Goal: Task Accomplishment & Management: Complete application form

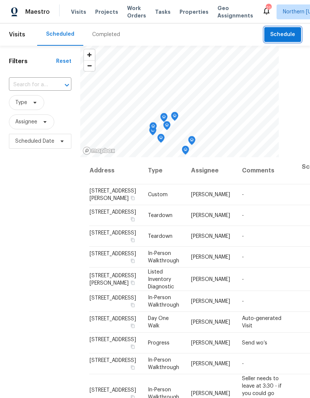
click at [292, 35] on span "Schedule" at bounding box center [282, 34] width 25 height 9
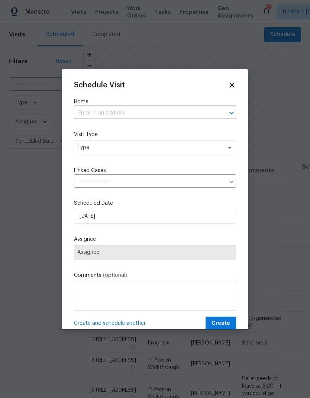
click at [94, 111] on input "text" at bounding box center [144, 113] width 141 height 12
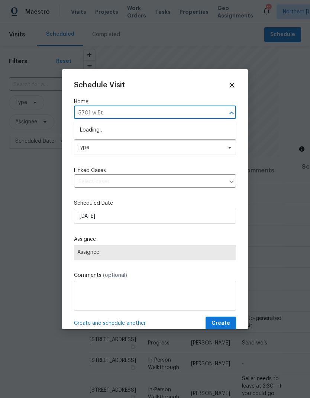
type input "5701 w 5th"
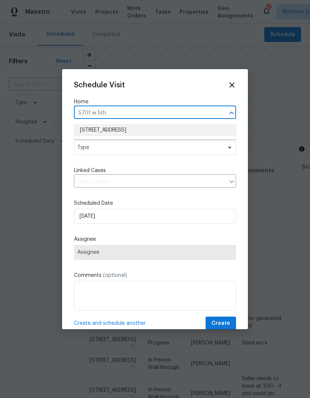
click at [221, 127] on li "5701 W 5th St, Greeley, CO 80634" at bounding box center [155, 130] width 162 height 12
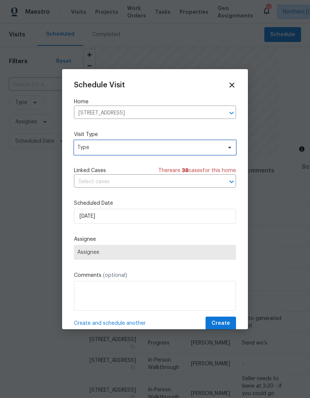
click at [216, 145] on span "Type" at bounding box center [149, 147] width 145 height 7
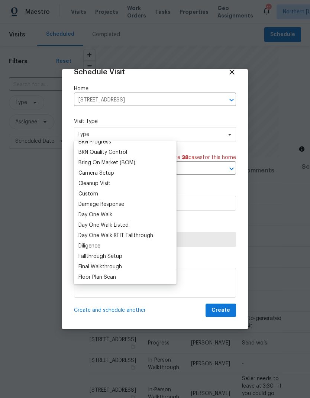
scroll to position [69, 0]
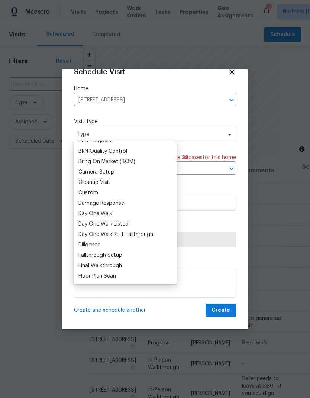
click at [81, 191] on div "Custom" at bounding box center [88, 192] width 20 height 7
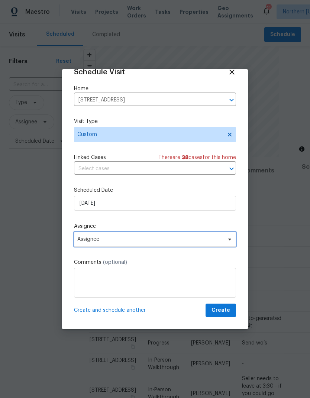
click at [81, 237] on span "Assignee" at bounding box center [150, 239] width 146 height 6
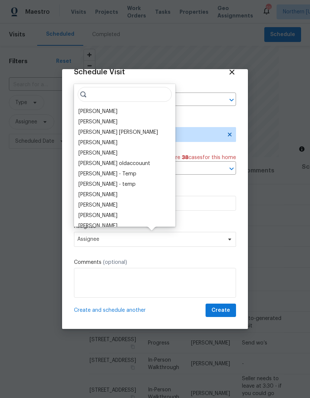
click at [78, 109] on div "[PERSON_NAME]" at bounding box center [97, 111] width 39 height 7
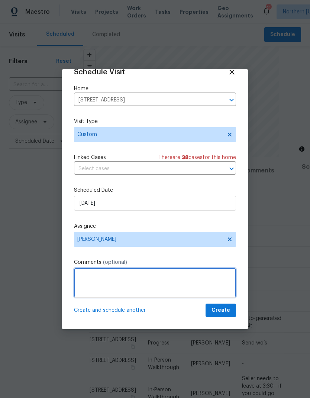
click at [83, 283] on textarea at bounding box center [155, 283] width 162 height 30
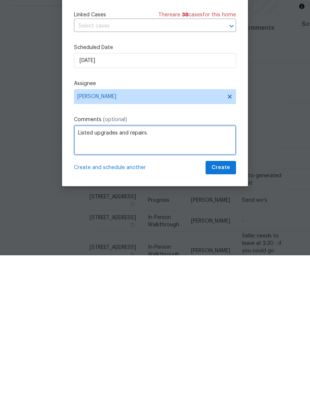
type textarea "Listed upgrades and repairs."
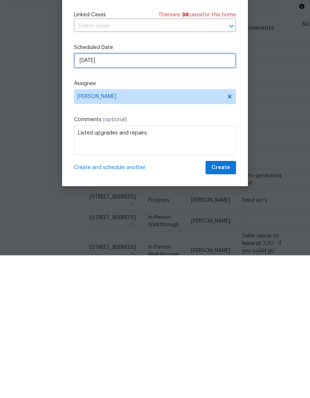
click at [88, 196] on input "8/23/2025" at bounding box center [155, 203] width 162 height 15
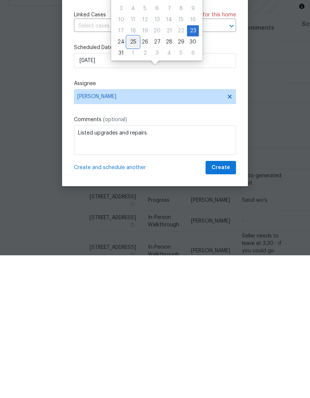
click at [130, 179] on div "25" at bounding box center [133, 184] width 12 height 10
type input "8/25/2025"
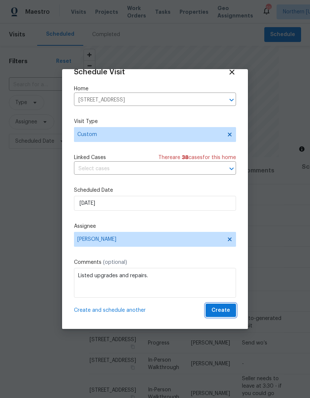
click at [229, 308] on span "Create" at bounding box center [220, 310] width 19 height 9
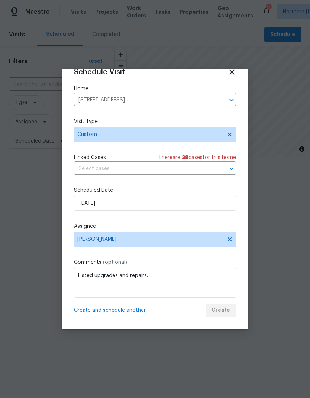
scroll to position [0, 0]
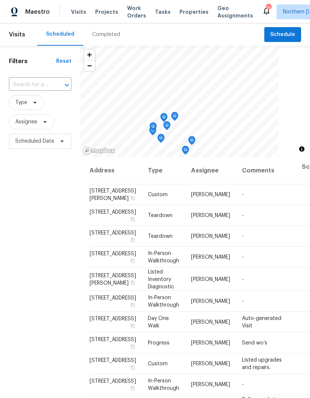
click at [27, 84] on input "text" at bounding box center [30, 85] width 42 height 12
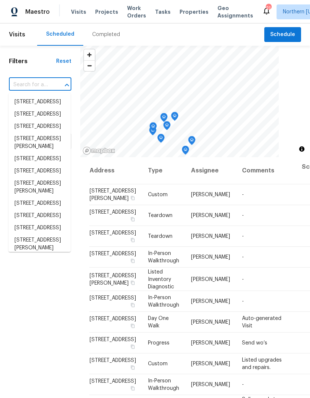
click at [17, 83] on input "text" at bounding box center [30, 85] width 42 height 12
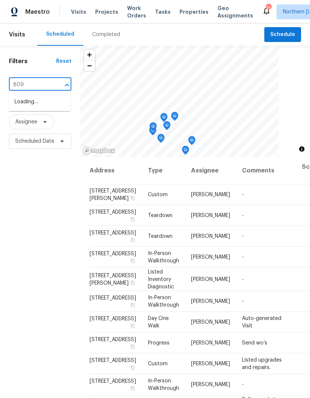
type input "809 w"
click at [23, 101] on li "809 W 36th St, Loveland, CO 80538" at bounding box center [40, 102] width 62 height 12
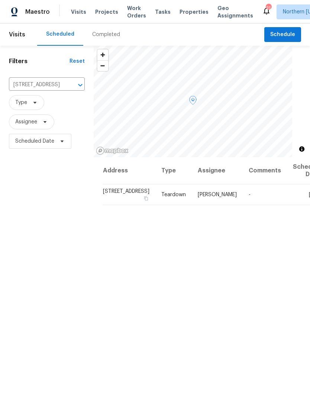
click at [0, 0] on icon at bounding box center [0, 0] width 0 height 0
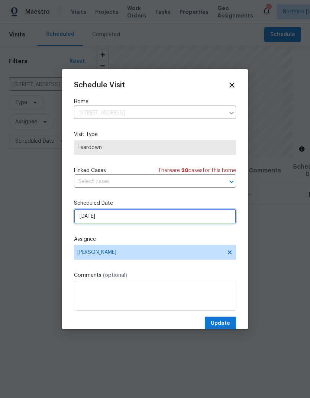
click at [87, 221] on input "8/25/2025" at bounding box center [155, 216] width 162 height 15
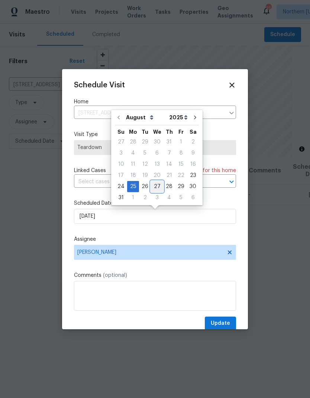
click at [156, 186] on div "27" at bounding box center [157, 186] width 12 height 10
type input "8/27/2025"
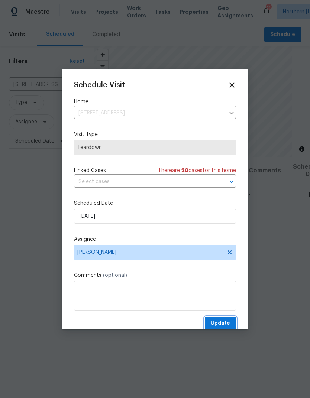
click at [233, 327] on button "Update" at bounding box center [220, 324] width 31 height 14
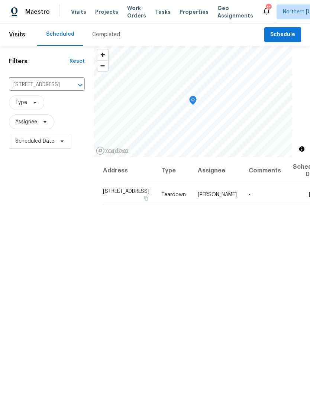
click at [31, 86] on input "809 W 36th St, Loveland, CO 80538" at bounding box center [36, 85] width 55 height 12
type input "3617"
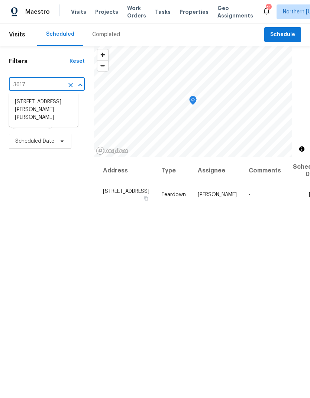
click at [20, 105] on li "3617 Mead St, Fort Collins, CO 80526" at bounding box center [43, 110] width 69 height 28
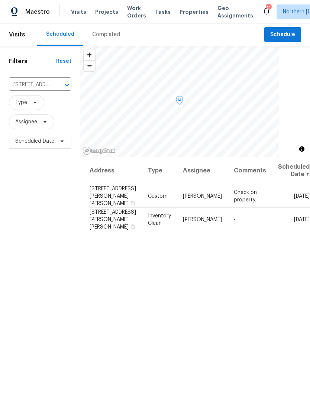
click at [0, 0] on icon at bounding box center [0, 0] width 0 height 0
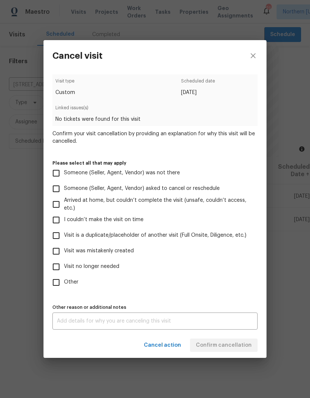
click at [61, 236] on input "Visit is a duplicate/placeholder of another visit (Full Onsite, Diligence, etc.)" at bounding box center [56, 236] width 16 height 16
checkbox input "true"
click at [235, 348] on div "Cancel action Confirm cancellation" at bounding box center [154, 346] width 223 height 26
click at [239, 347] on div "Cancel action Confirm cancellation" at bounding box center [154, 346] width 223 height 26
click at [233, 320] on textarea at bounding box center [155, 320] width 196 height 5
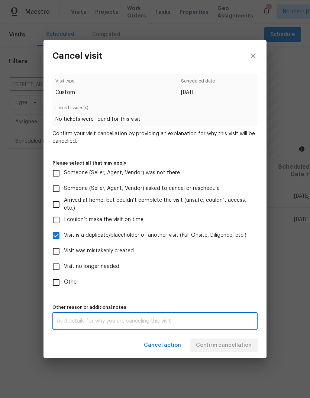
scroll to position [29, 0]
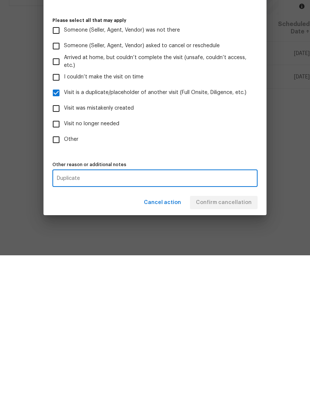
type textarea "Duplicate"
click at [246, 333] on div "Cancel action Confirm cancellation" at bounding box center [154, 346] width 223 height 26
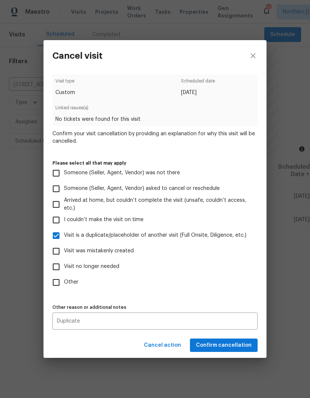
click at [246, 206] on span "Arrived at home, but couldn’t complete the visit (unsafe, couldn’t access, etc.)" at bounding box center [158, 205] width 188 height 16
click at [64, 206] on input "Arrived at home, but couldn’t complete the visit (unsafe, couldn’t access, etc.)" at bounding box center [56, 205] width 16 height 16
checkbox input "true"
click at [242, 345] on span "Confirm cancellation" at bounding box center [224, 345] width 56 height 9
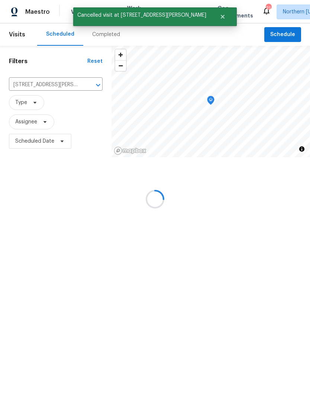
scroll to position [0, 0]
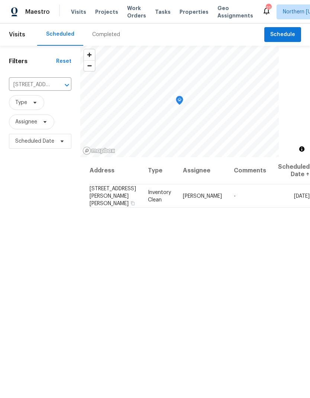
click at [17, 85] on input "3617 Mead St, Fort Collins, CO 80526" at bounding box center [30, 85] width 42 height 12
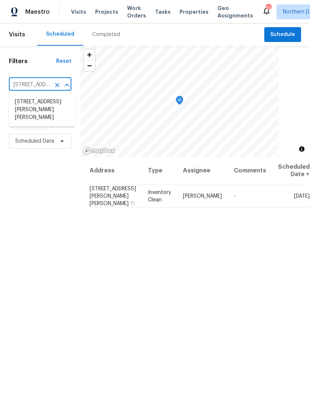
click at [38, 189] on div "Filters Reset 3617 Mead St, Fort Collins, CO 80526 ​ Type Assignee Scheduled Da…" at bounding box center [40, 261] width 80 height 430
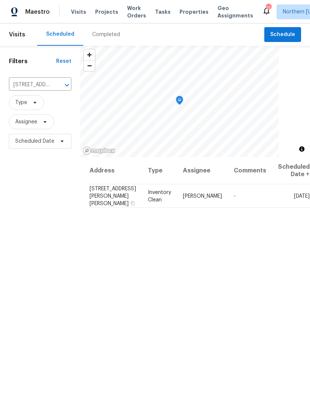
click at [179, 15] on span "Properties" at bounding box center [193, 11] width 29 height 7
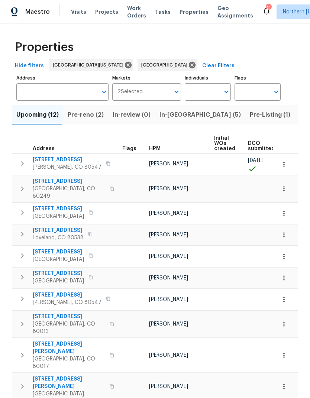
click at [42, 156] on span "5606 Calgary St" at bounding box center [67, 159] width 69 height 7
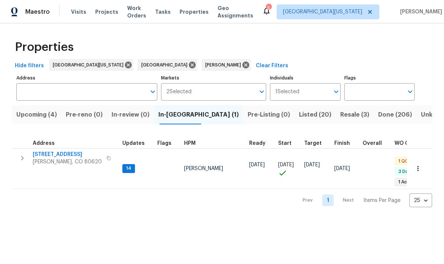
click at [299, 114] on span "Listed (20)" at bounding box center [315, 115] width 32 height 10
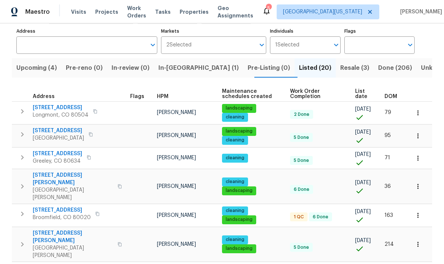
scroll to position [45, 0]
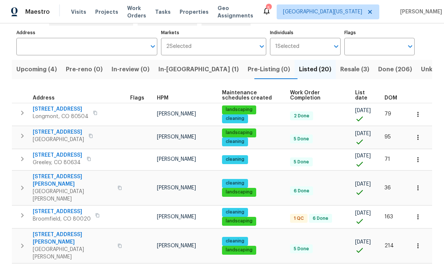
click at [42, 175] on span "3617 Mead St" at bounding box center [73, 180] width 80 height 15
click at [310, 71] on span "Resale (3)" at bounding box center [354, 69] width 29 height 10
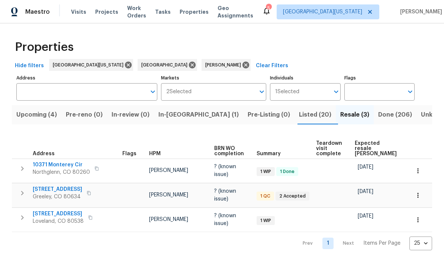
click at [299, 111] on span "Listed (20)" at bounding box center [315, 115] width 32 height 10
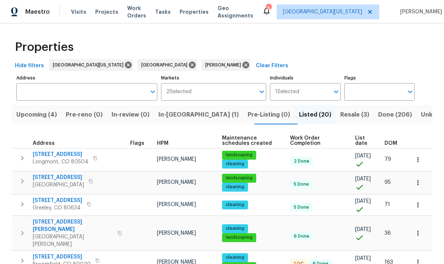
click at [310, 143] on span "List date" at bounding box center [363, 141] width 17 height 10
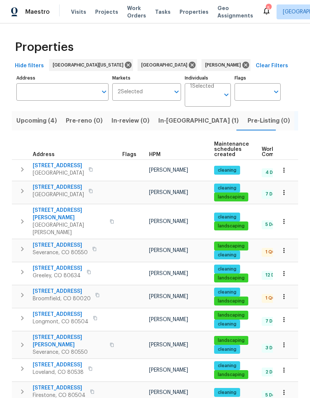
click at [44, 187] on span "385 32nd St" at bounding box center [58, 187] width 51 height 7
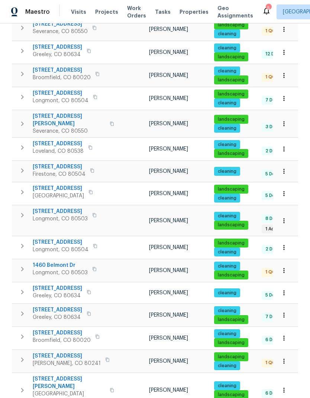
click at [53, 390] on span "Fort Collins, CO 80526" at bounding box center [69, 397] width 72 height 15
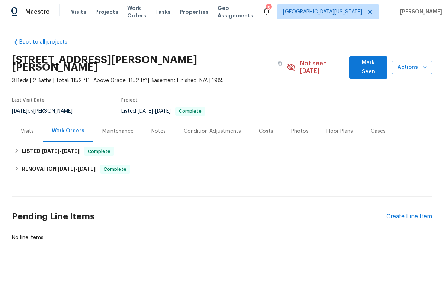
click at [422, 66] on icon "button" at bounding box center [424, 67] width 4 height 2
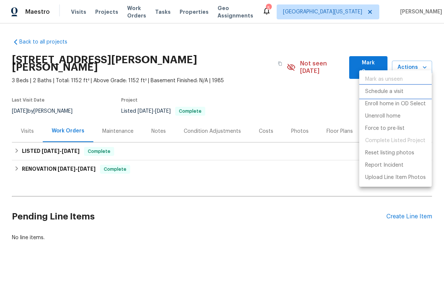
click at [413, 94] on li "Schedule a visit" at bounding box center [395, 91] width 72 height 12
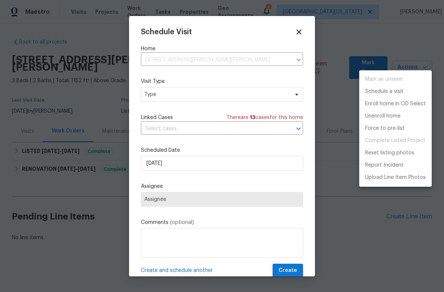
click at [154, 93] on div at bounding box center [222, 146] width 444 height 292
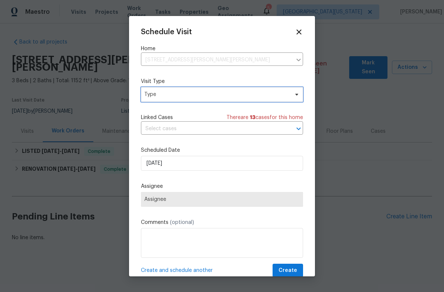
click at [152, 95] on span "Type" at bounding box center [216, 94] width 145 height 7
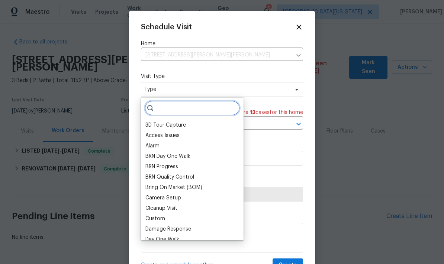
click at [161, 107] on input "search" at bounding box center [192, 108] width 95 height 15
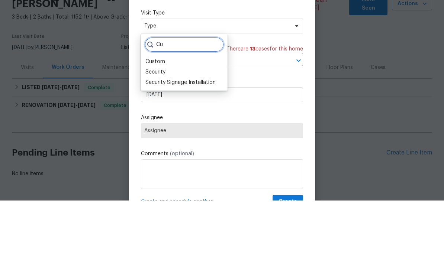
type input "Cu"
click at [149, 121] on div "Custom" at bounding box center [155, 124] width 20 height 7
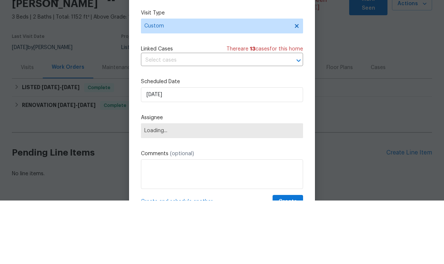
scroll to position [20, 0]
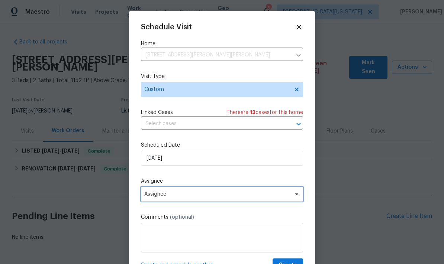
click at [145, 195] on span "Assignee" at bounding box center [217, 194] width 146 height 6
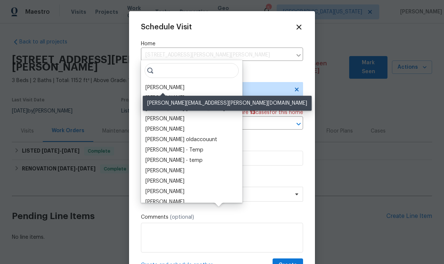
click at [146, 84] on div "[PERSON_NAME]" at bounding box center [164, 87] width 39 height 7
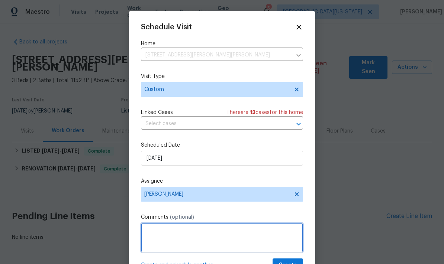
click at [143, 232] on textarea at bounding box center [222, 238] width 162 height 30
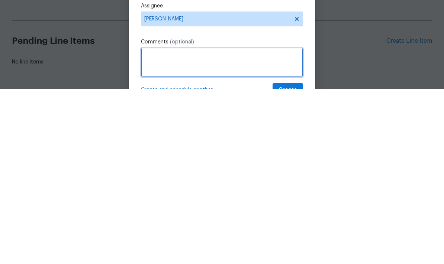
type textarea "J"
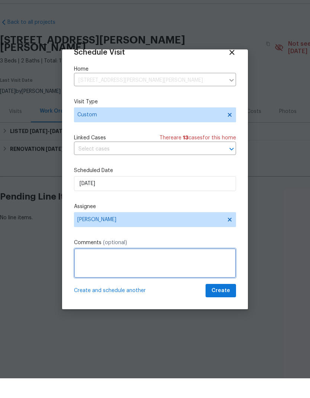
scroll to position [14, 0]
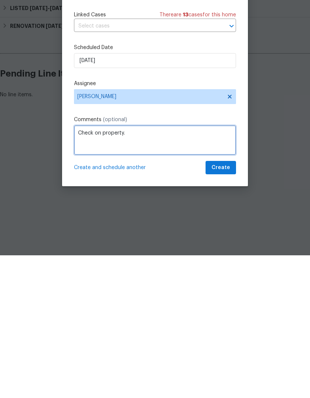
type textarea "Check on property."
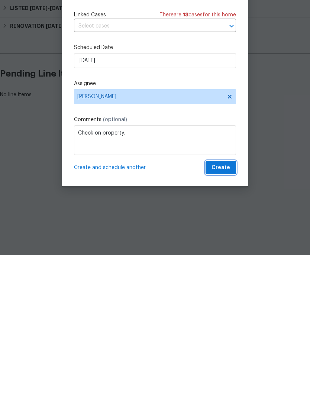
click at [230, 291] on button "Create" at bounding box center [220, 311] width 30 height 14
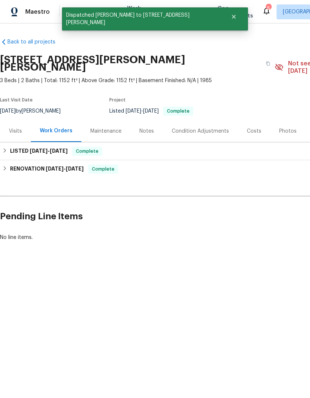
scroll to position [0, 0]
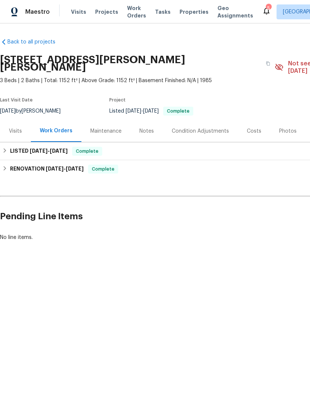
click at [192, 13] on span "Properties" at bounding box center [193, 11] width 29 height 7
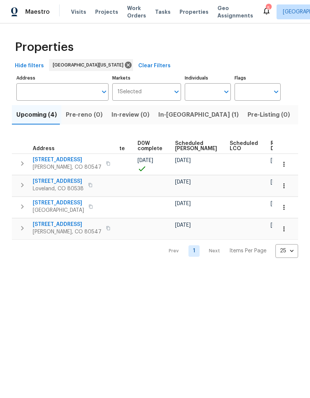
scroll to position [0, 187]
click at [188, 143] on span "Scheduled COE" at bounding box center [196, 146] width 42 height 10
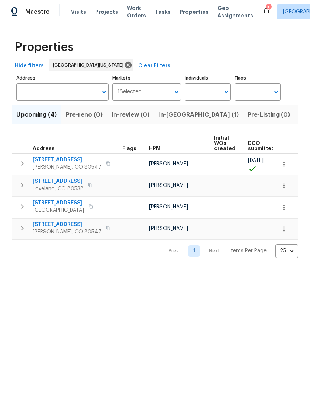
click at [44, 228] on span "5510 Homeward Dr" at bounding box center [67, 224] width 69 height 7
click at [45, 221] on span "5510 Homeward Dr" at bounding box center [67, 224] width 69 height 7
click at [285, 229] on icon "button" at bounding box center [283, 228] width 7 height 7
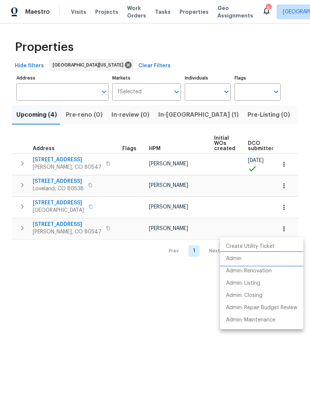
click at [255, 259] on li "Admin" at bounding box center [261, 259] width 83 height 12
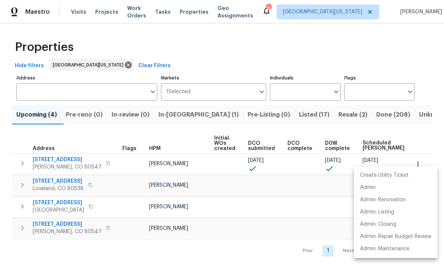
click at [406, 63] on div at bounding box center [222, 132] width 444 height 264
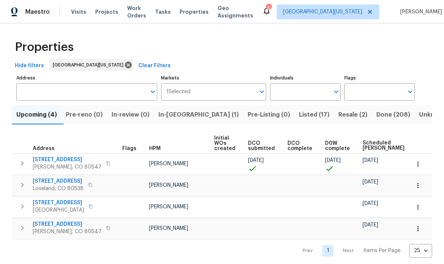
click at [56, 203] on span "354 Saratoga Way" at bounding box center [58, 202] width 51 height 7
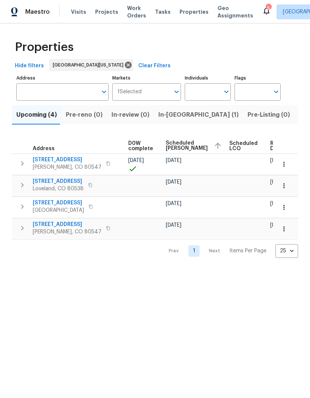
scroll to position [0, 196]
click at [284, 205] on icon "button" at bounding box center [283, 207] width 1 height 5
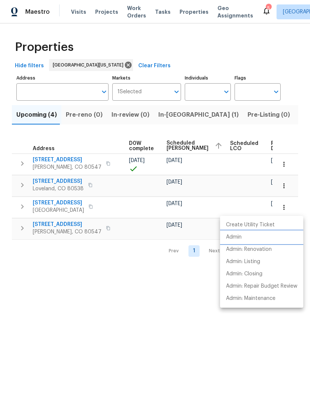
click at [261, 239] on li "Admin" at bounding box center [261, 237] width 83 height 12
click at [57, 291] on div at bounding box center [155, 199] width 310 height 398
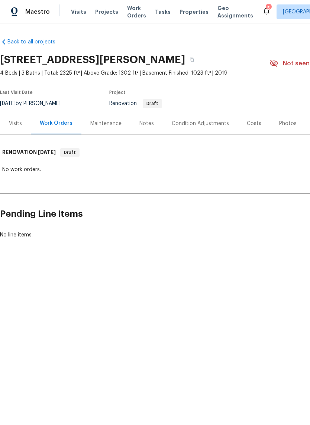
click at [13, 121] on div "Visits" at bounding box center [15, 123] width 13 height 7
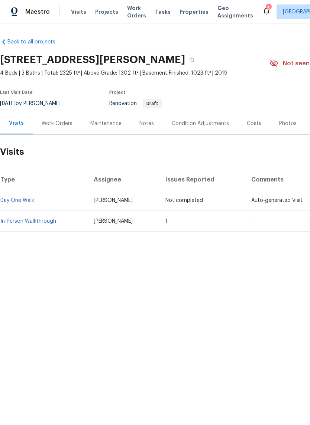
click at [11, 223] on link "In-Person Walkthrough" at bounding box center [28, 221] width 56 height 5
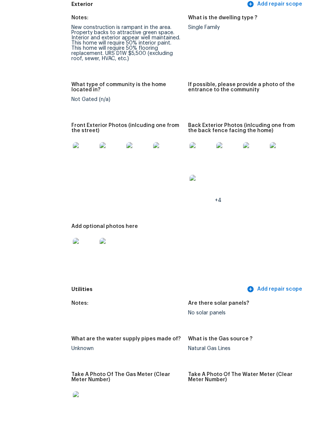
scroll to position [353, 19]
click at [73, 170] on img at bounding box center [85, 182] width 24 height 24
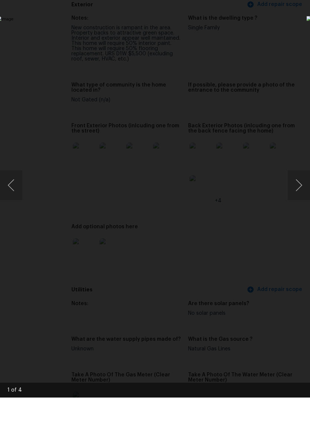
click at [299, 198] on button "Next image" at bounding box center [299, 213] width 22 height 30
click at [295, 198] on button "Next image" at bounding box center [299, 213] width 22 height 30
click at [298, 198] on button "Next image" at bounding box center [299, 213] width 22 height 30
click at [296, 198] on button "Next image" at bounding box center [299, 213] width 22 height 30
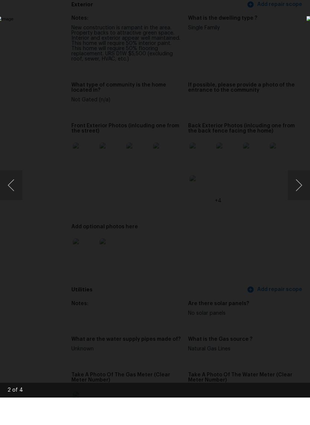
click at [294, 198] on button "Next image" at bounding box center [299, 213] width 22 height 30
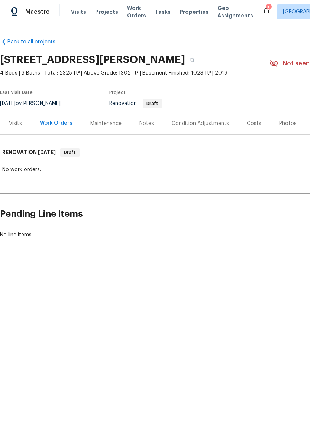
click at [205, 128] on div "Condition Adjustments" at bounding box center [200, 124] width 75 height 22
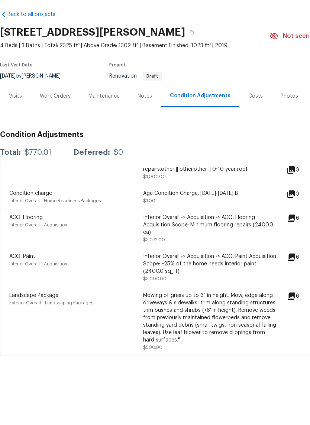
click at [242, 242] on div "Interior Overall -> Acquisition -> ACQ: Flooring Acquisition Scope: Minimum flo…" at bounding box center [210, 253] width 134 height 22
click at [40, 243] on span "ACQ: Flooring" at bounding box center [25, 245] width 33 height 5
click at [48, 249] on div "Interior Overall - Acquisition" at bounding box center [76, 252] width 134 height 7
click at [244, 242] on div "Interior Overall -> Acquisition -> ACQ: Flooring Acquisition Scope: Minimum flo…" at bounding box center [210, 253] width 134 height 22
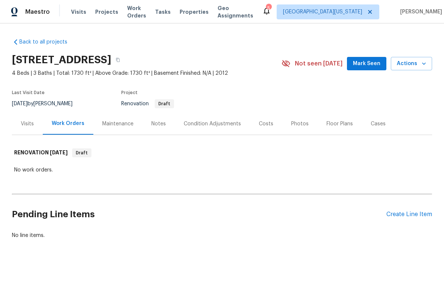
click at [231, 120] on div "Condition Adjustments" at bounding box center [212, 123] width 57 height 7
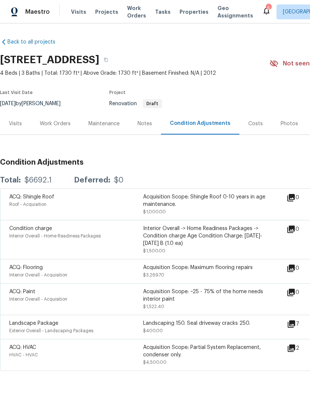
click at [11, 124] on div "Visits" at bounding box center [15, 123] width 13 height 7
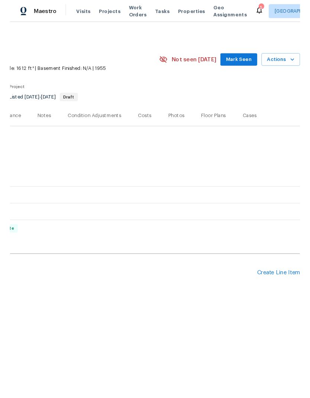
scroll to position [0, 110]
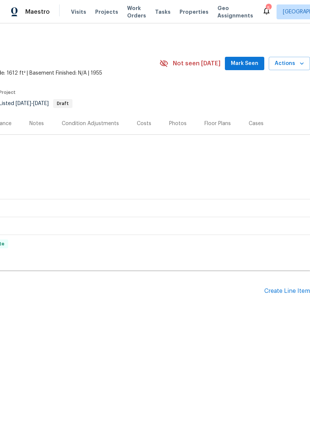
click at [295, 68] on button "Actions" at bounding box center [289, 64] width 41 height 14
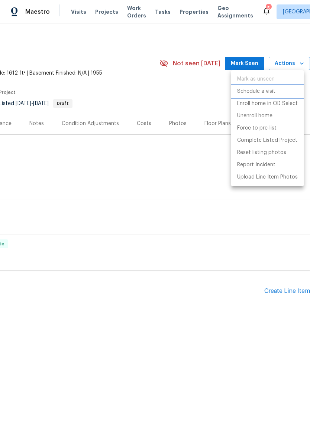
click at [284, 95] on li "Schedule a visit" at bounding box center [267, 91] width 72 height 12
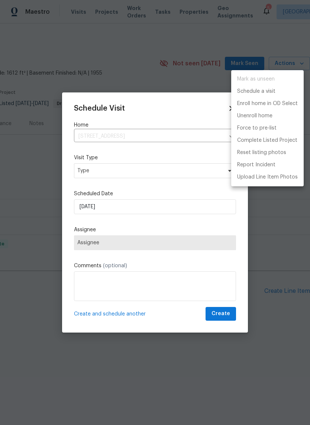
click at [85, 164] on div at bounding box center [155, 212] width 310 height 425
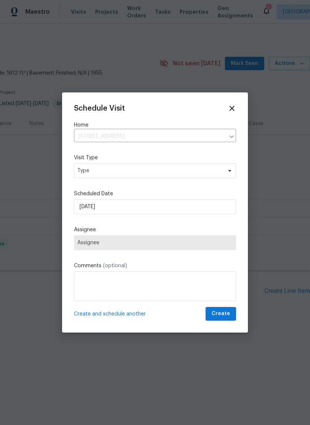
click at [84, 164] on div "Mark as unseen Schedule a visit Enroll home in OD Select Unenroll home Force to…" at bounding box center [155, 212] width 310 height 425
click at [82, 168] on span "Type" at bounding box center [149, 170] width 145 height 7
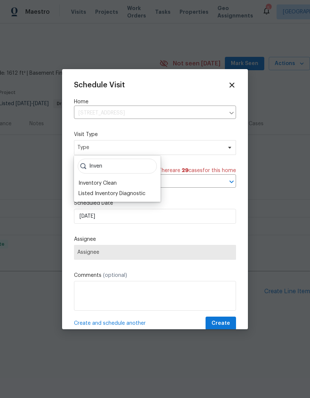
type input "Inven"
click at [85, 181] on div "Inventory Clean" at bounding box center [97, 182] width 38 height 7
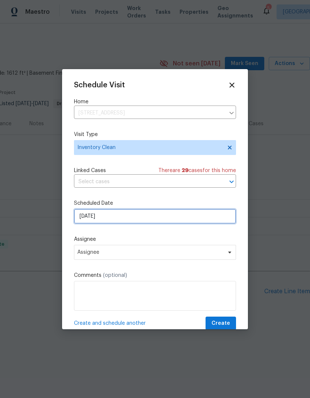
click at [82, 217] on input "[DATE]" at bounding box center [155, 216] width 162 height 15
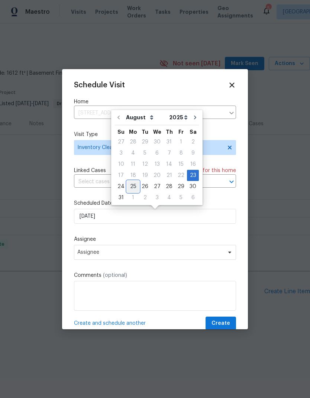
click at [135, 188] on div "25" at bounding box center [133, 186] width 12 height 10
type input "8/25/2025"
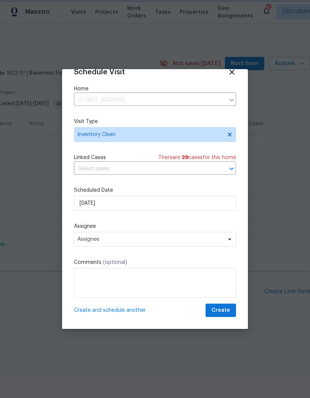
scroll to position [14, 0]
click at [91, 241] on span "Assignee" at bounding box center [150, 239] width 146 height 6
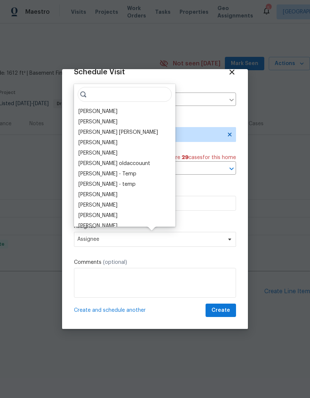
click at [84, 112] on div "[PERSON_NAME]" at bounding box center [97, 111] width 39 height 7
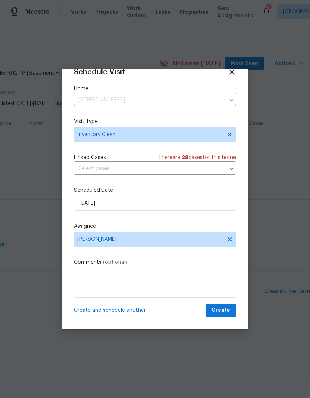
click at [229, 314] on span "Create" at bounding box center [220, 310] width 19 height 9
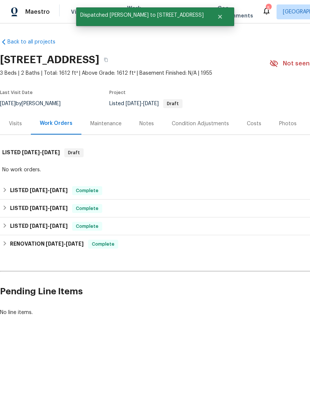
scroll to position [0, 0]
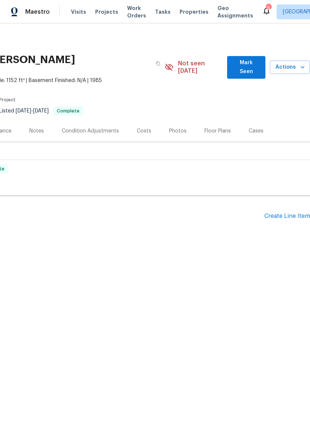
click at [294, 69] on button "Actions" at bounding box center [290, 68] width 40 height 14
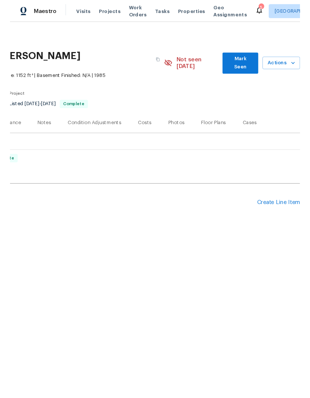
scroll to position [0, 110]
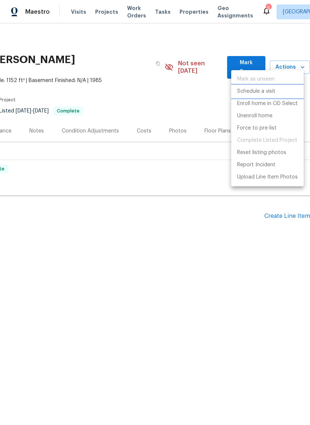
click at [290, 93] on li "Schedule a visit" at bounding box center [267, 91] width 72 height 12
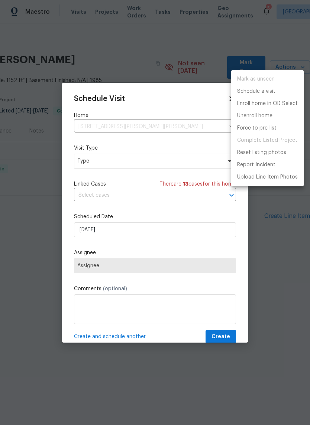
click at [80, 162] on div at bounding box center [155, 212] width 310 height 425
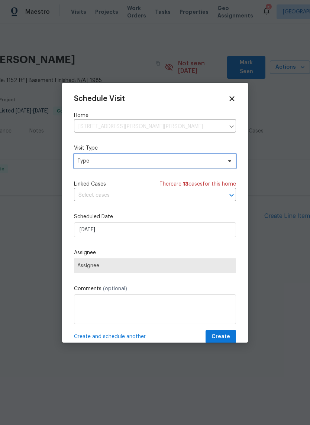
click at [85, 163] on span "Type" at bounding box center [149, 161] width 145 height 7
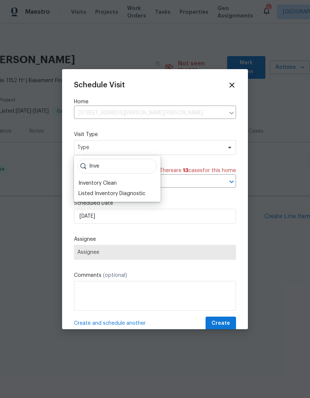
type input "Inve"
click at [82, 182] on div "Inventory Clean" at bounding box center [97, 182] width 38 height 7
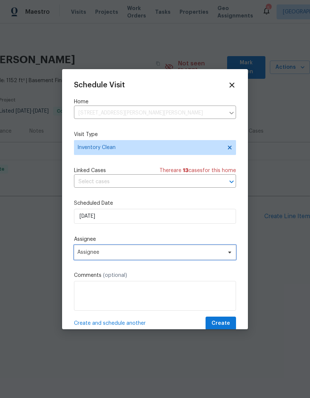
click at [84, 253] on span "Assignee" at bounding box center [150, 252] width 146 height 6
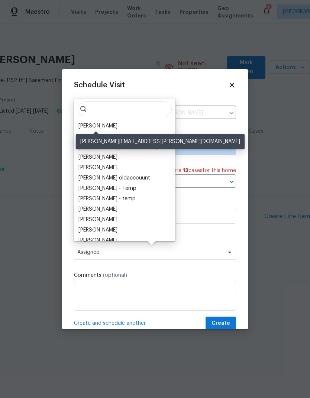
click at [80, 127] on div "[PERSON_NAME]" at bounding box center [97, 125] width 39 height 7
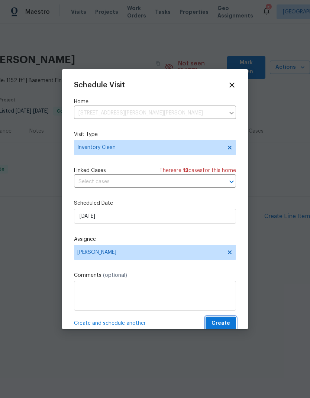
click at [226, 323] on span "Create" at bounding box center [220, 323] width 19 height 9
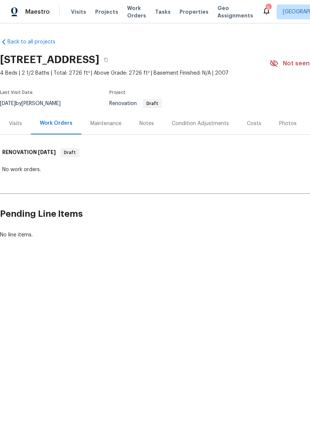
click at [143, 124] on div "Notes" at bounding box center [146, 123] width 14 height 7
